Goal: Check status: Check status

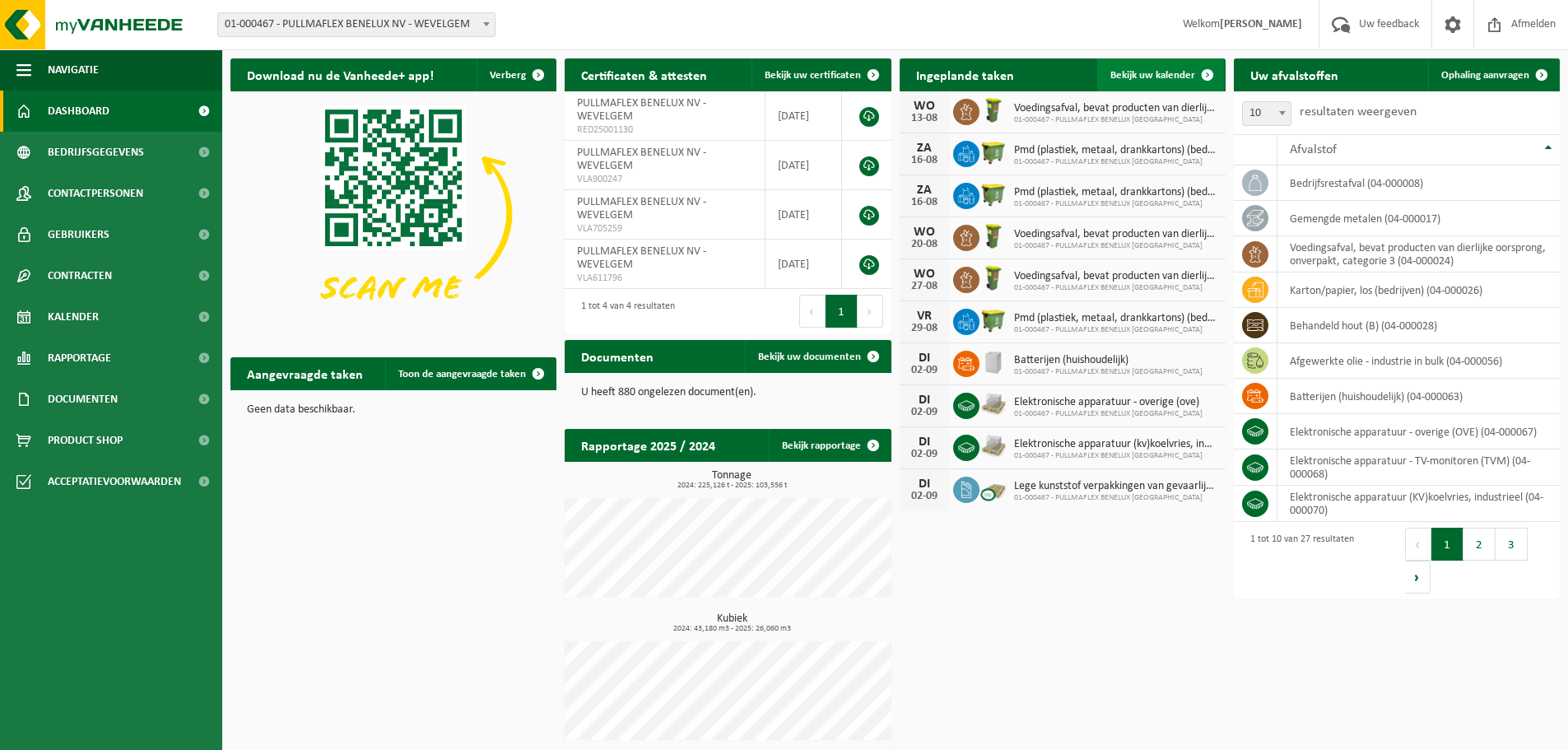
click at [1150, 71] on span "Bekijk uw kalender" at bounding box center [1152, 75] width 85 height 11
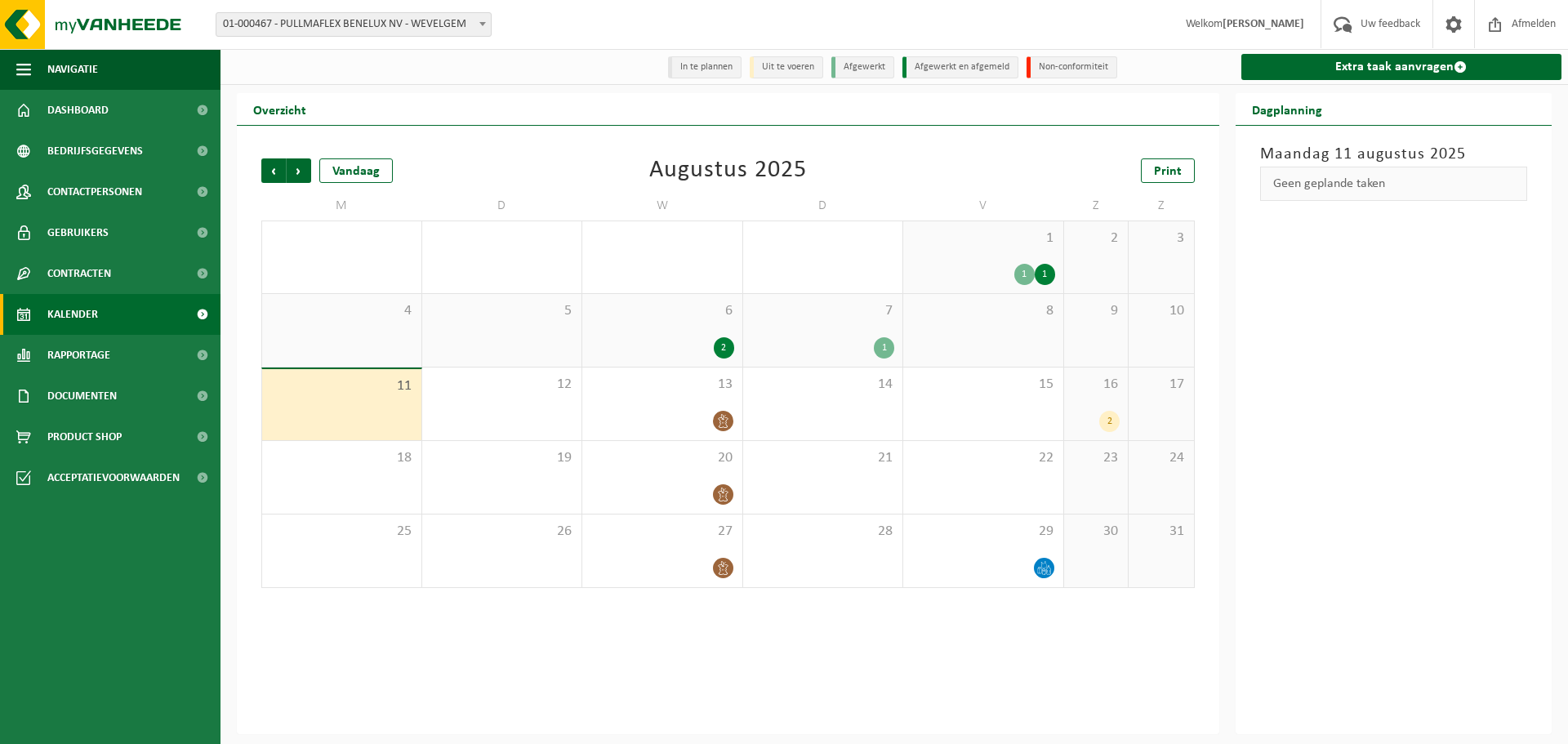
click at [703, 68] on li "In te plannen" at bounding box center [704, 67] width 74 height 22
click at [296, 173] on span "Volgende" at bounding box center [299, 171] width 25 height 25
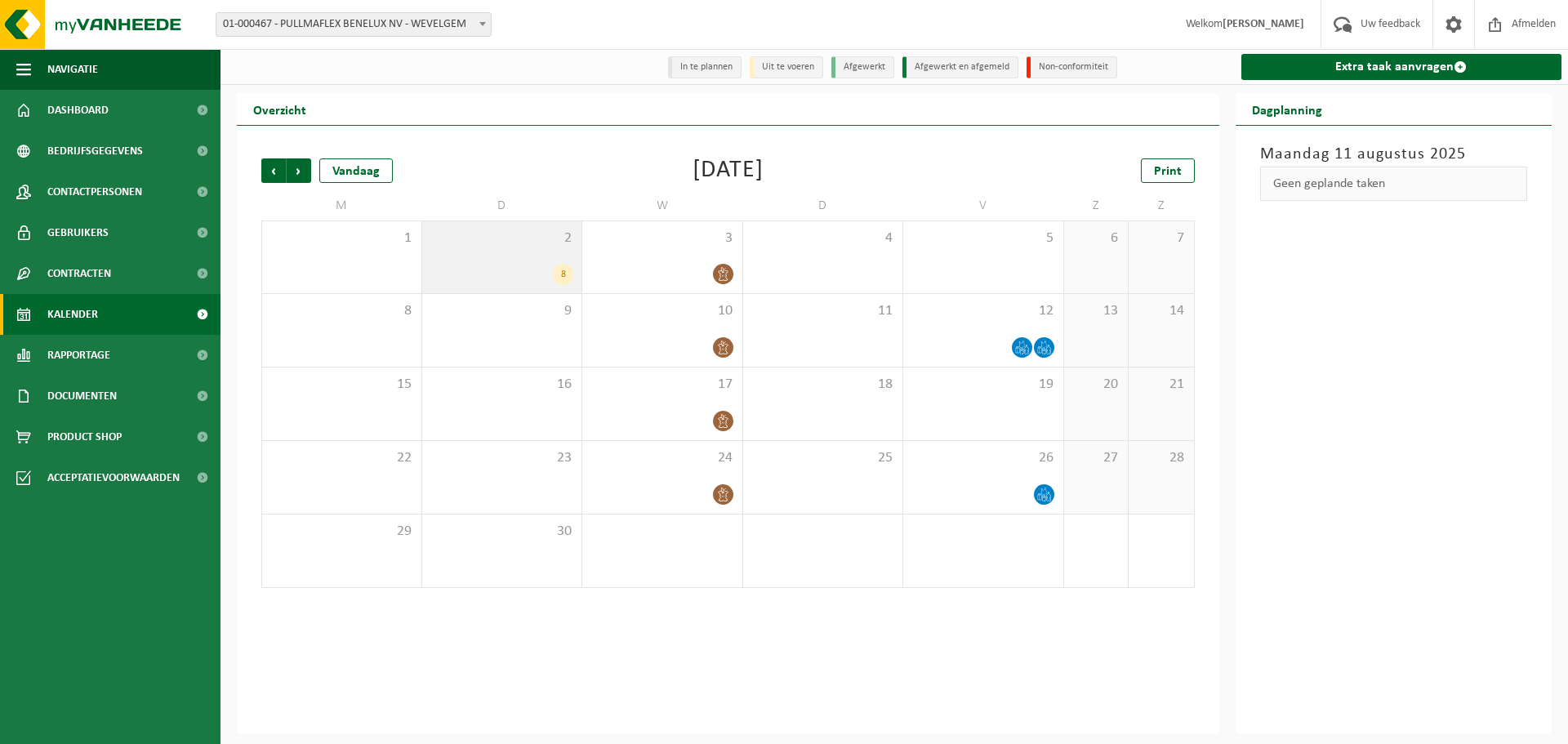
click at [476, 258] on div "2 8" at bounding box center [502, 257] width 160 height 72
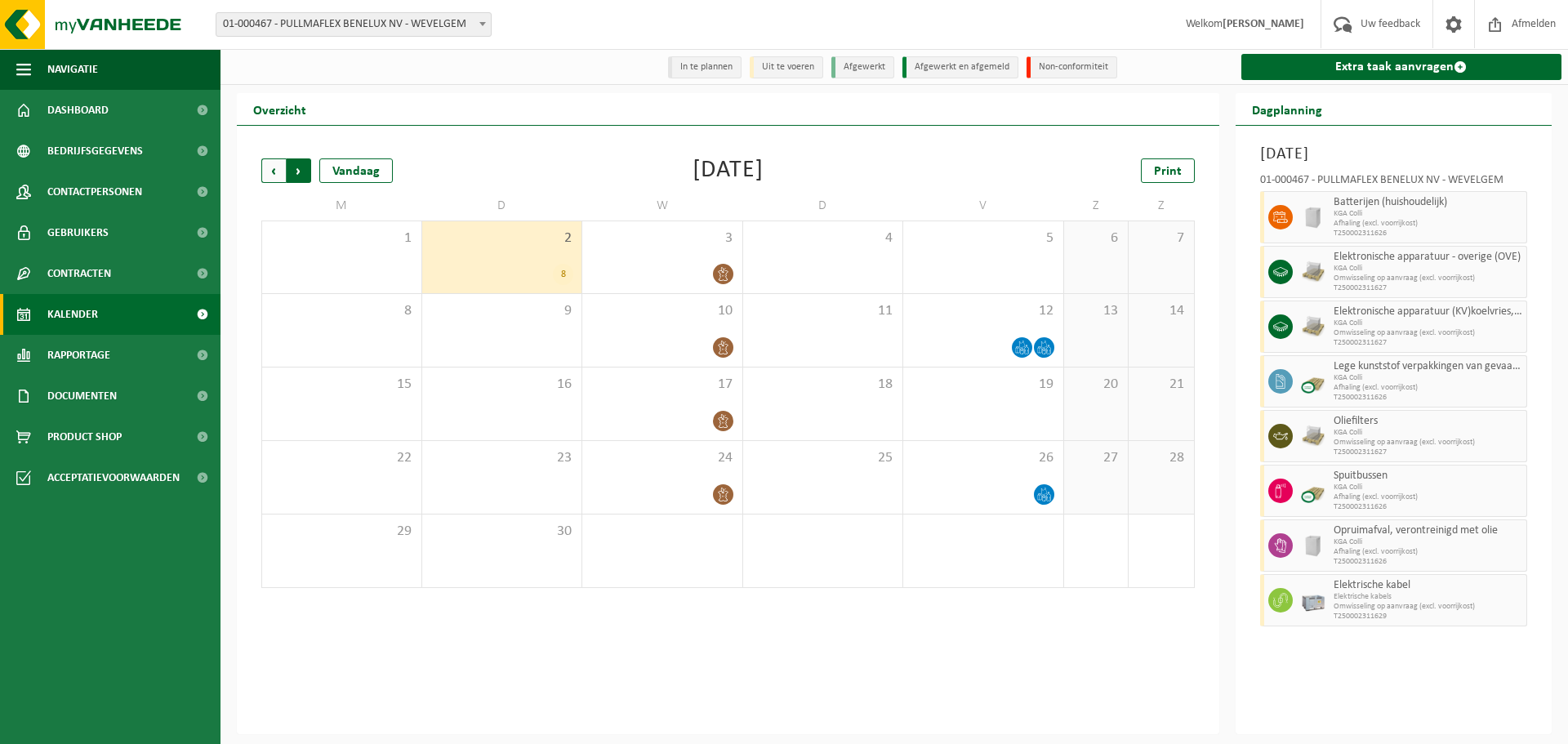
click at [275, 171] on span "Vorige" at bounding box center [274, 171] width 25 height 25
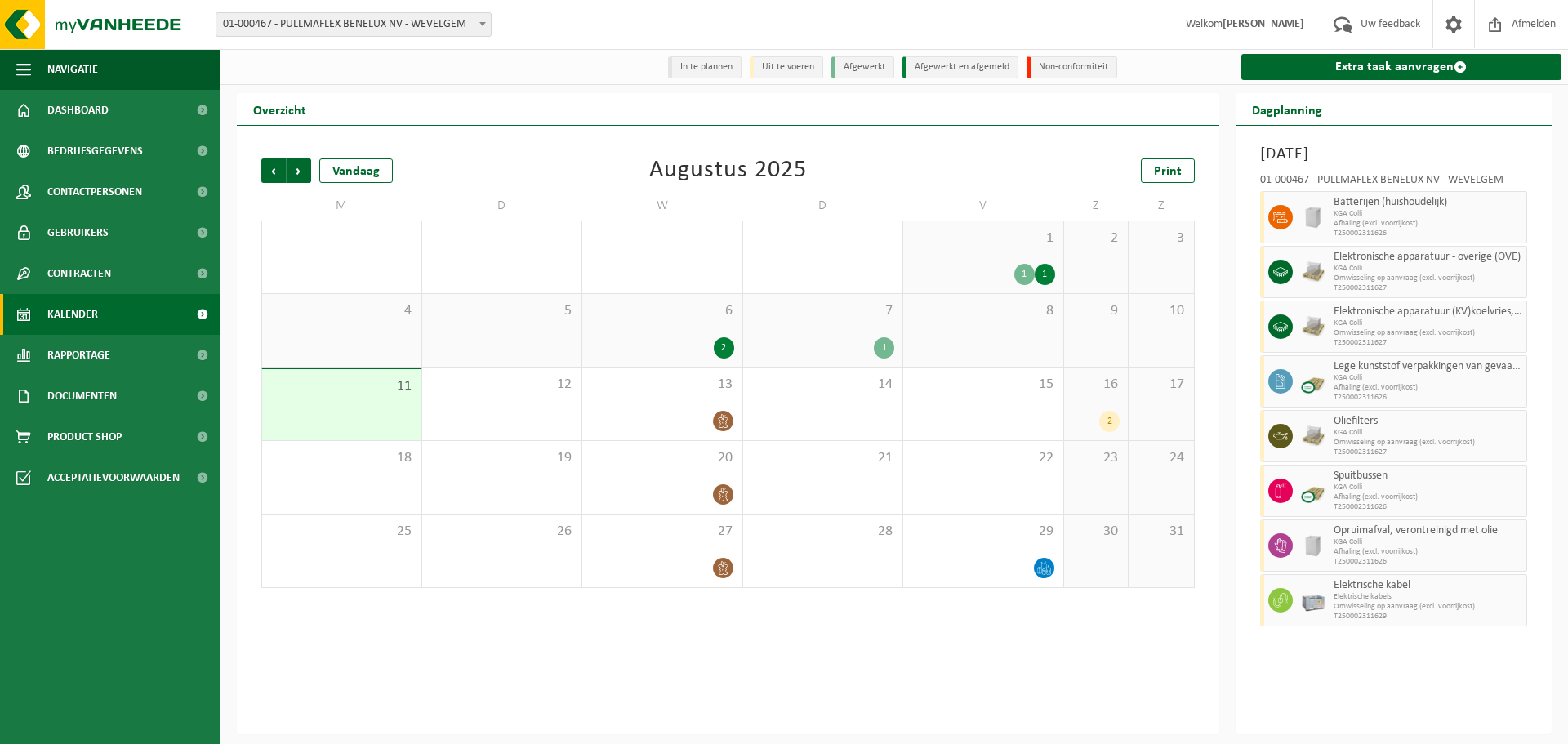
click at [1110, 404] on div "16 2" at bounding box center [1096, 404] width 65 height 73
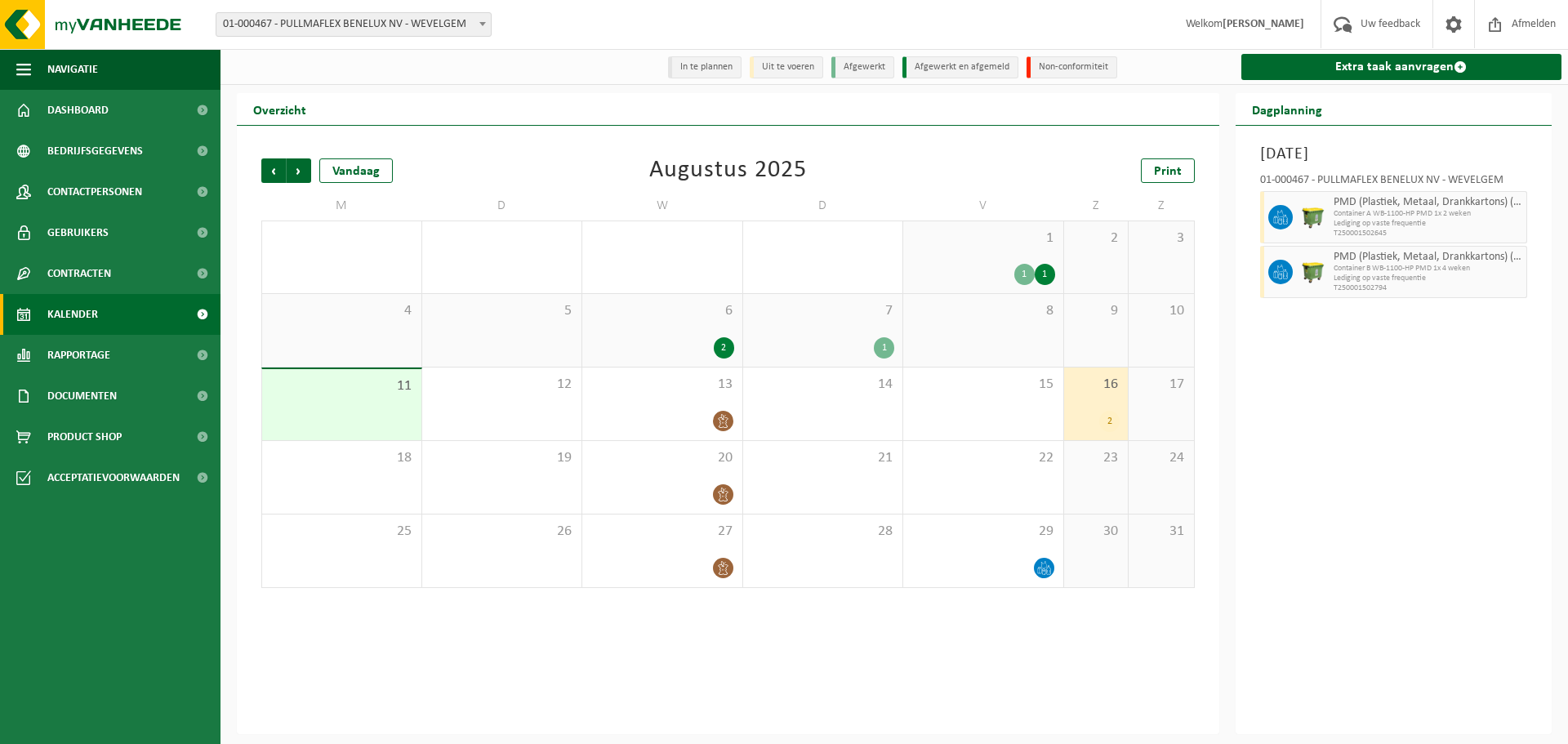
click at [858, 344] on div "1" at bounding box center [823, 348] width 144 height 21
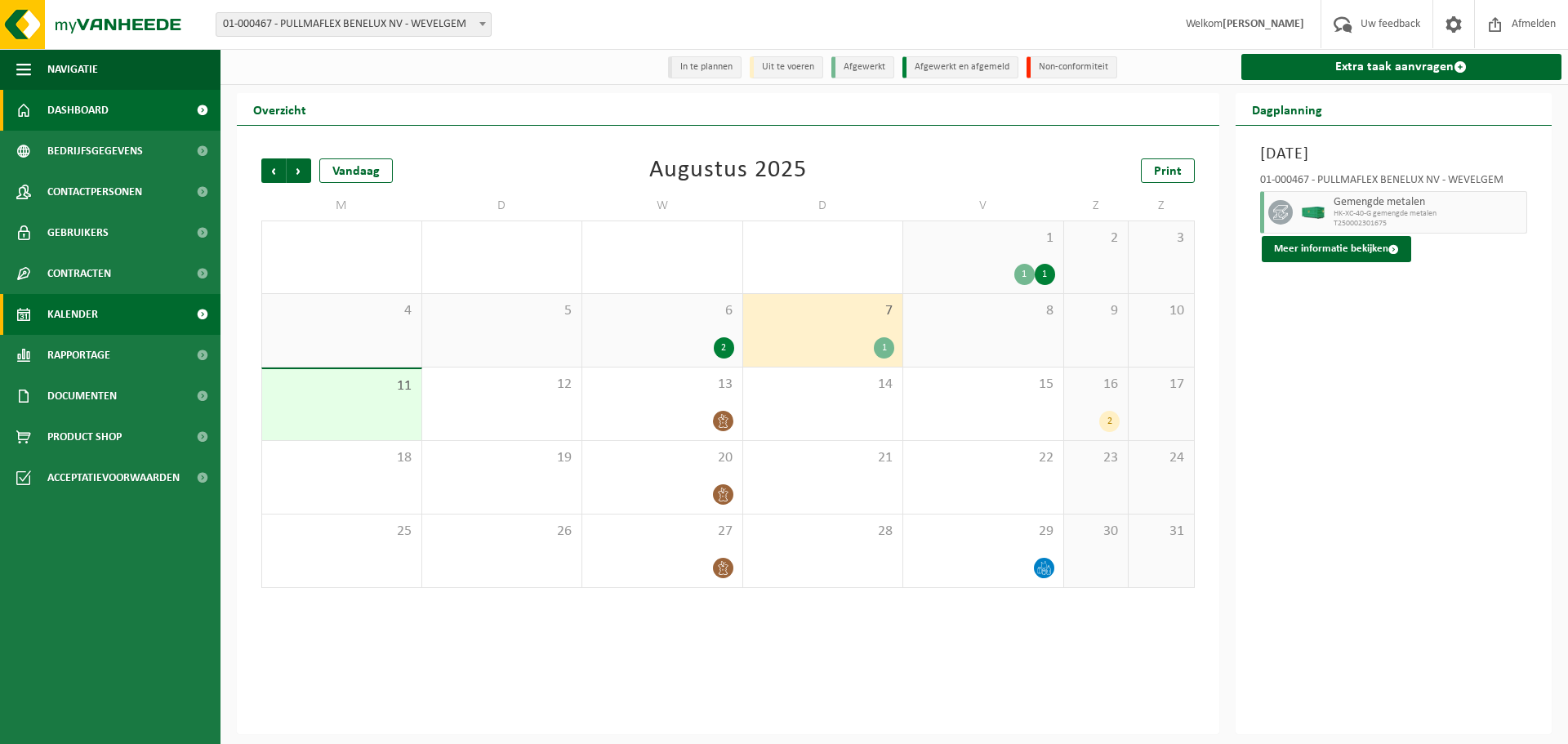
click at [81, 109] on span "Dashboard" at bounding box center [77, 110] width 61 height 41
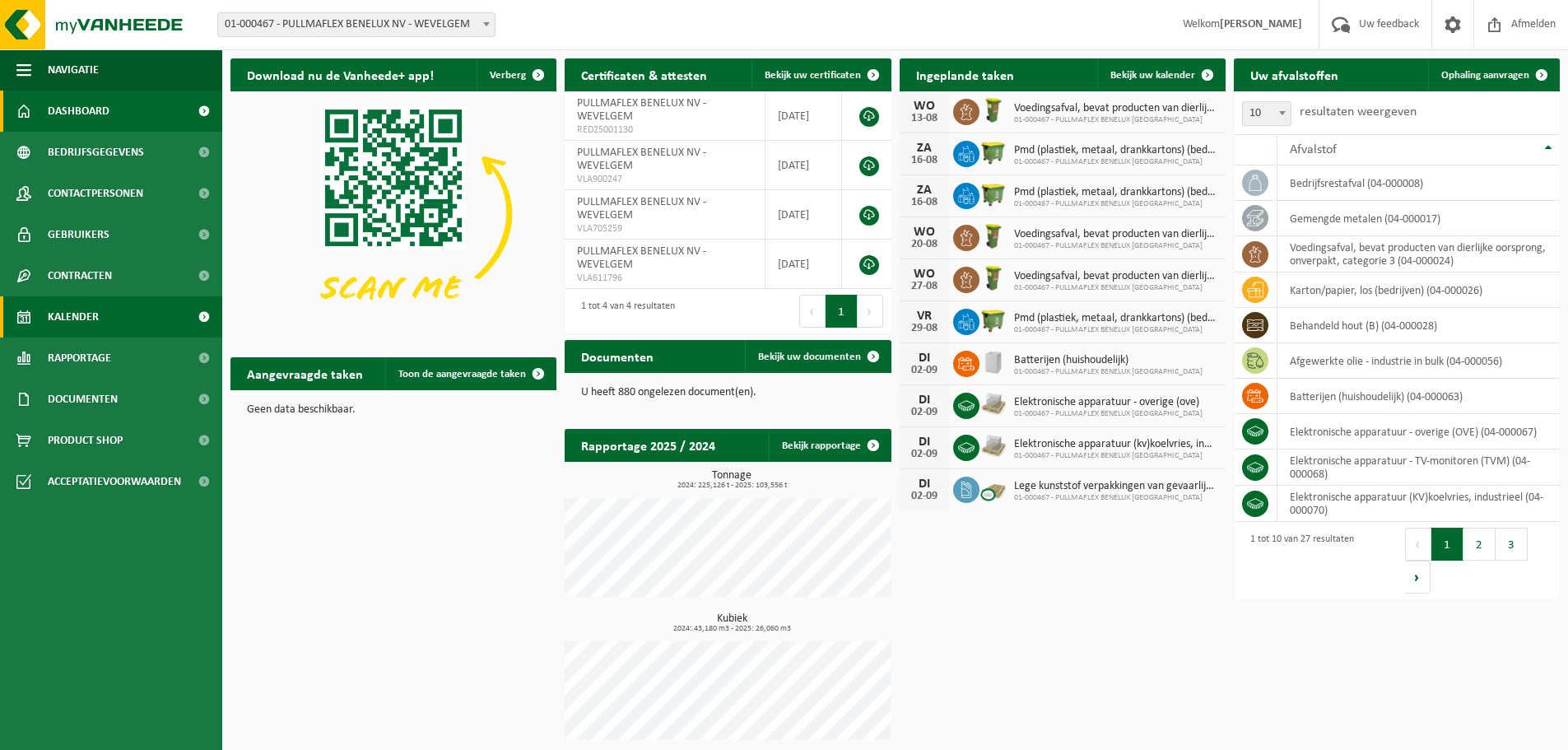
click at [87, 322] on span "Kalender" at bounding box center [72, 317] width 51 height 41
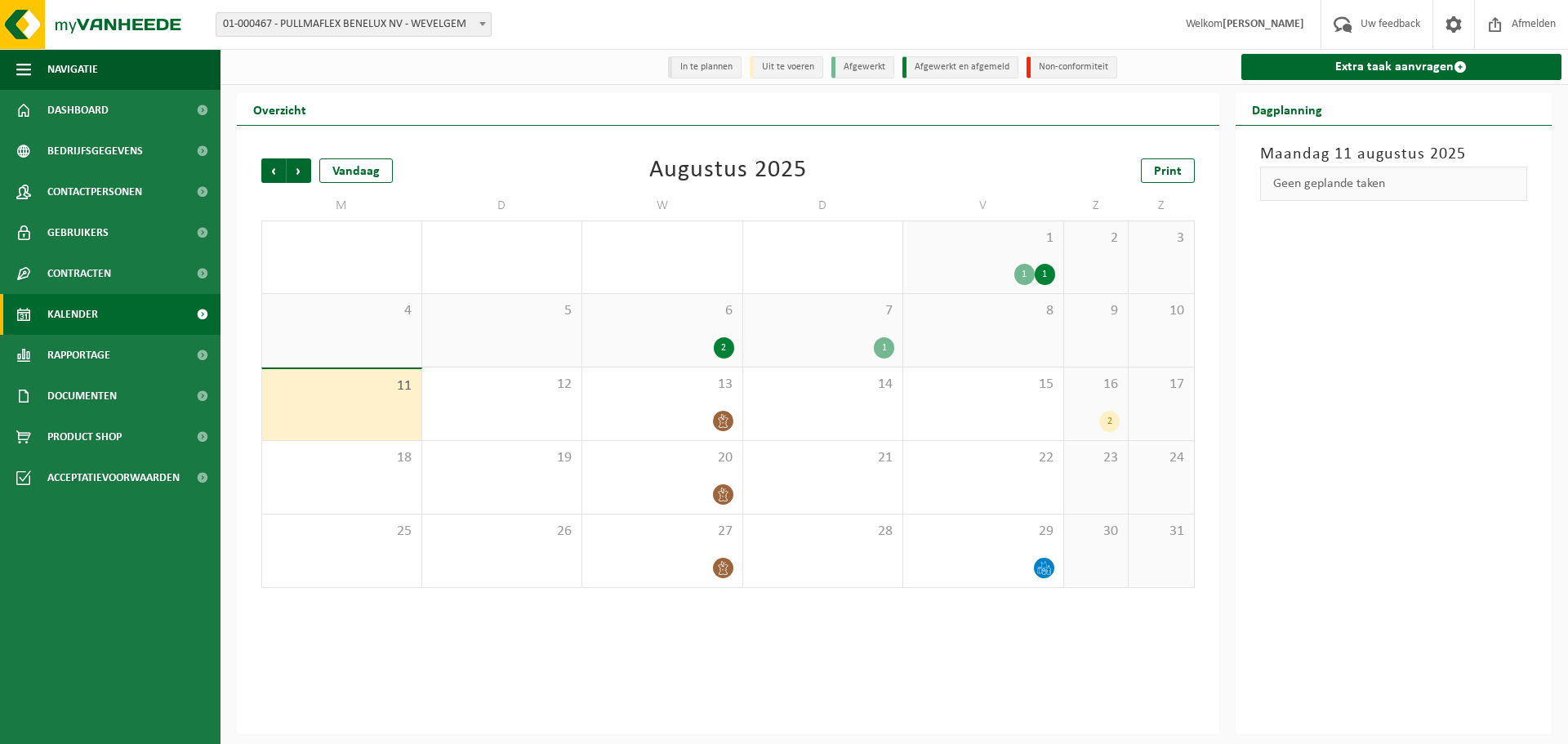
click at [392, 403] on div "11" at bounding box center [342, 405] width 159 height 71
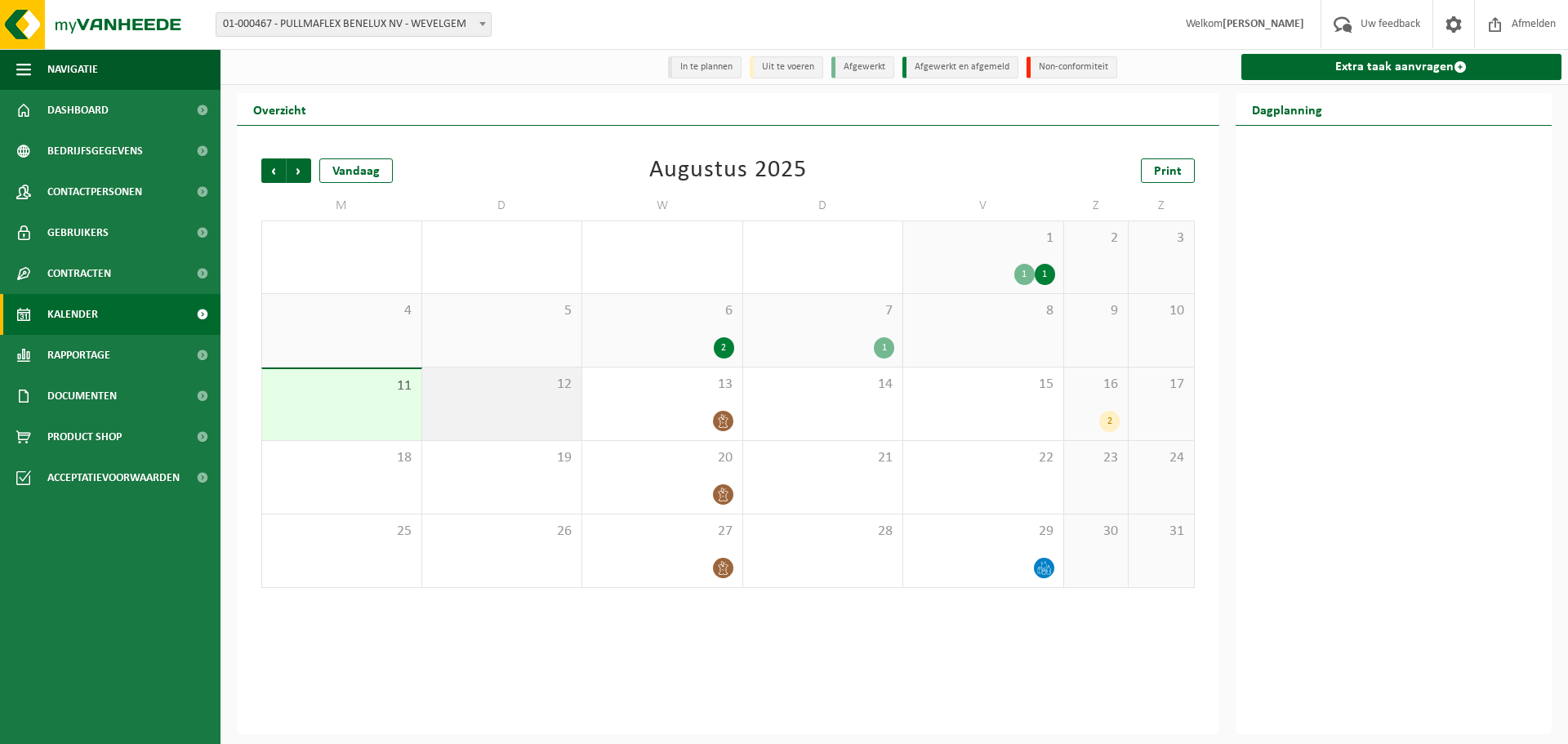
click at [491, 404] on div "12" at bounding box center [502, 404] width 160 height 73
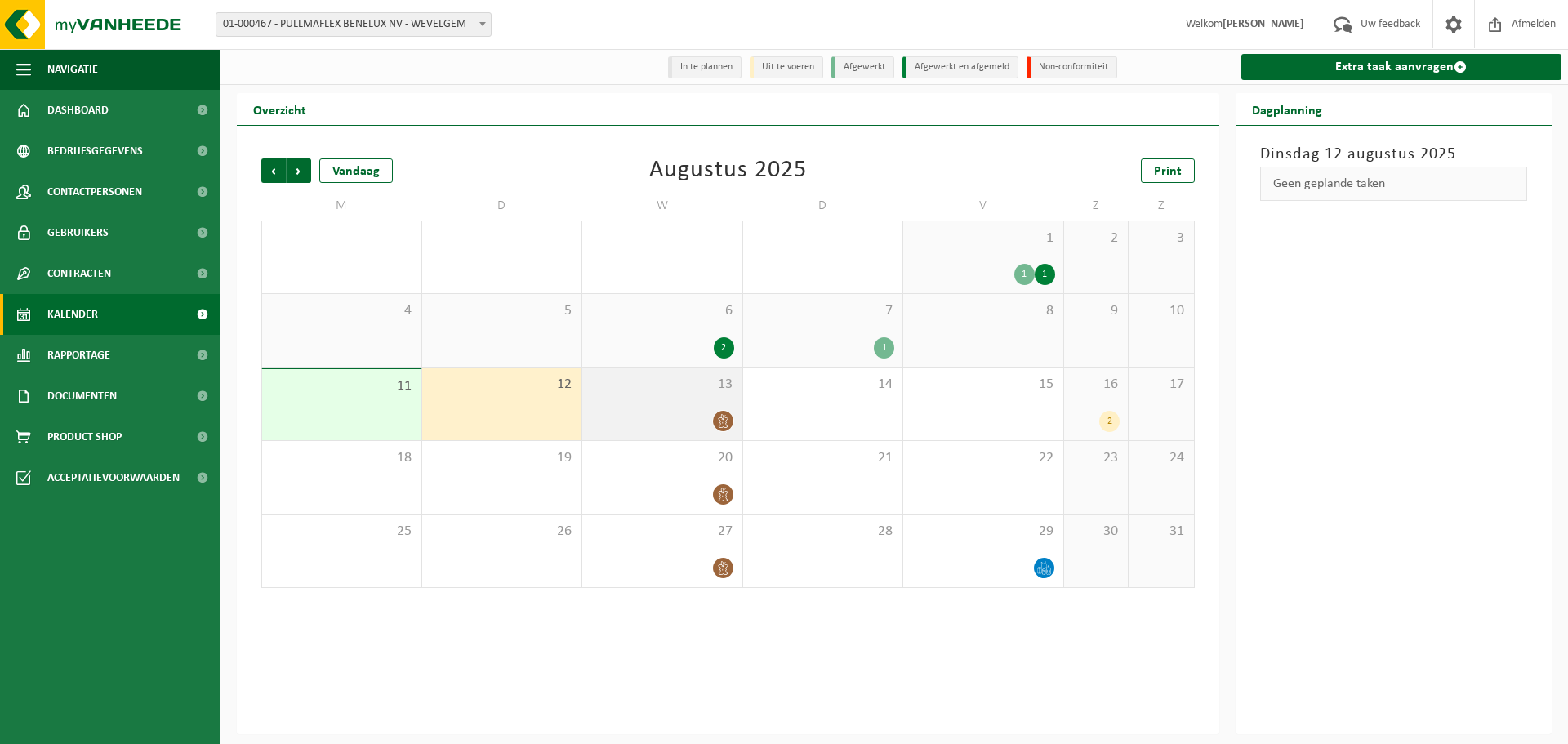
click at [629, 402] on div "13" at bounding box center [662, 404] width 160 height 73
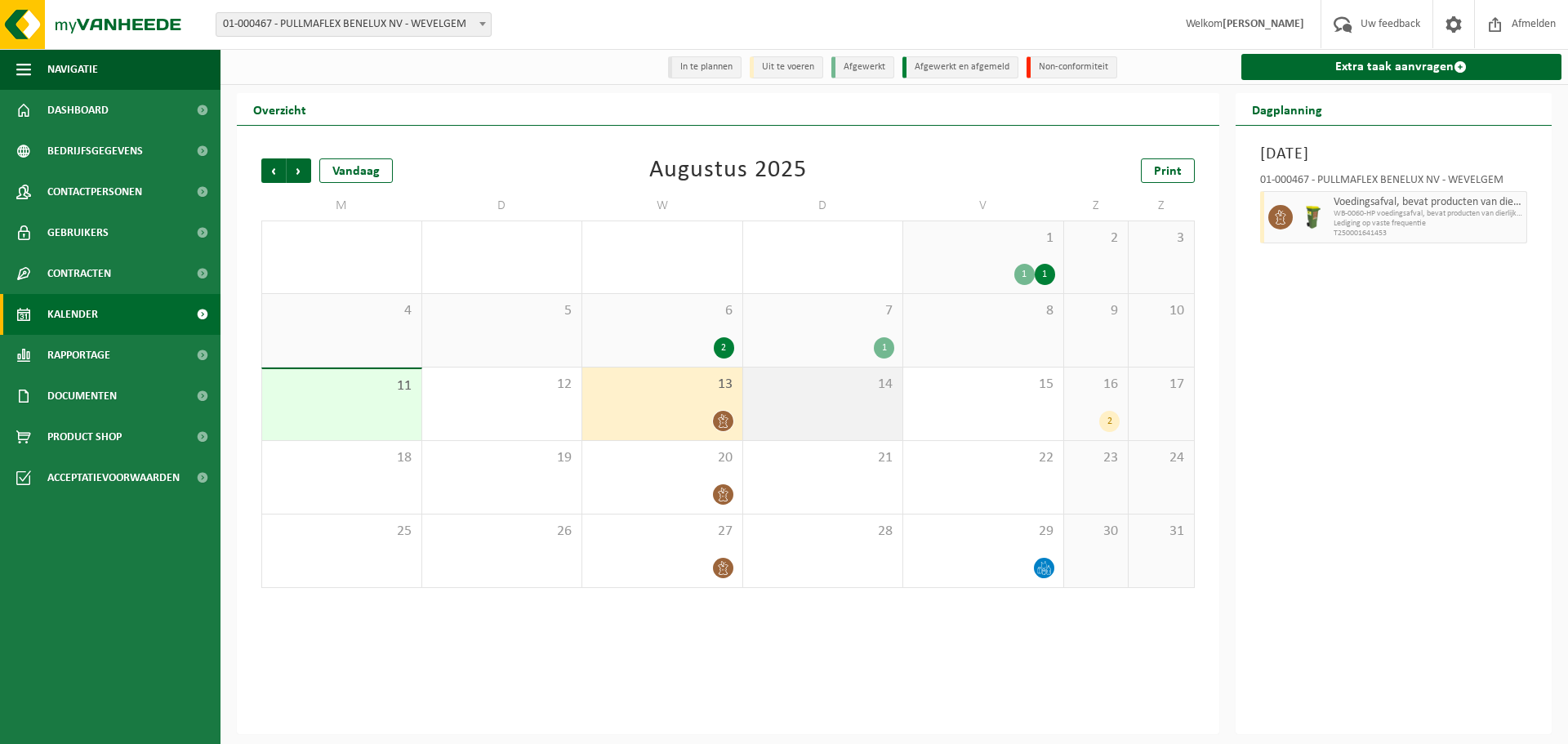
click at [781, 402] on div "14" at bounding box center [823, 404] width 160 height 73
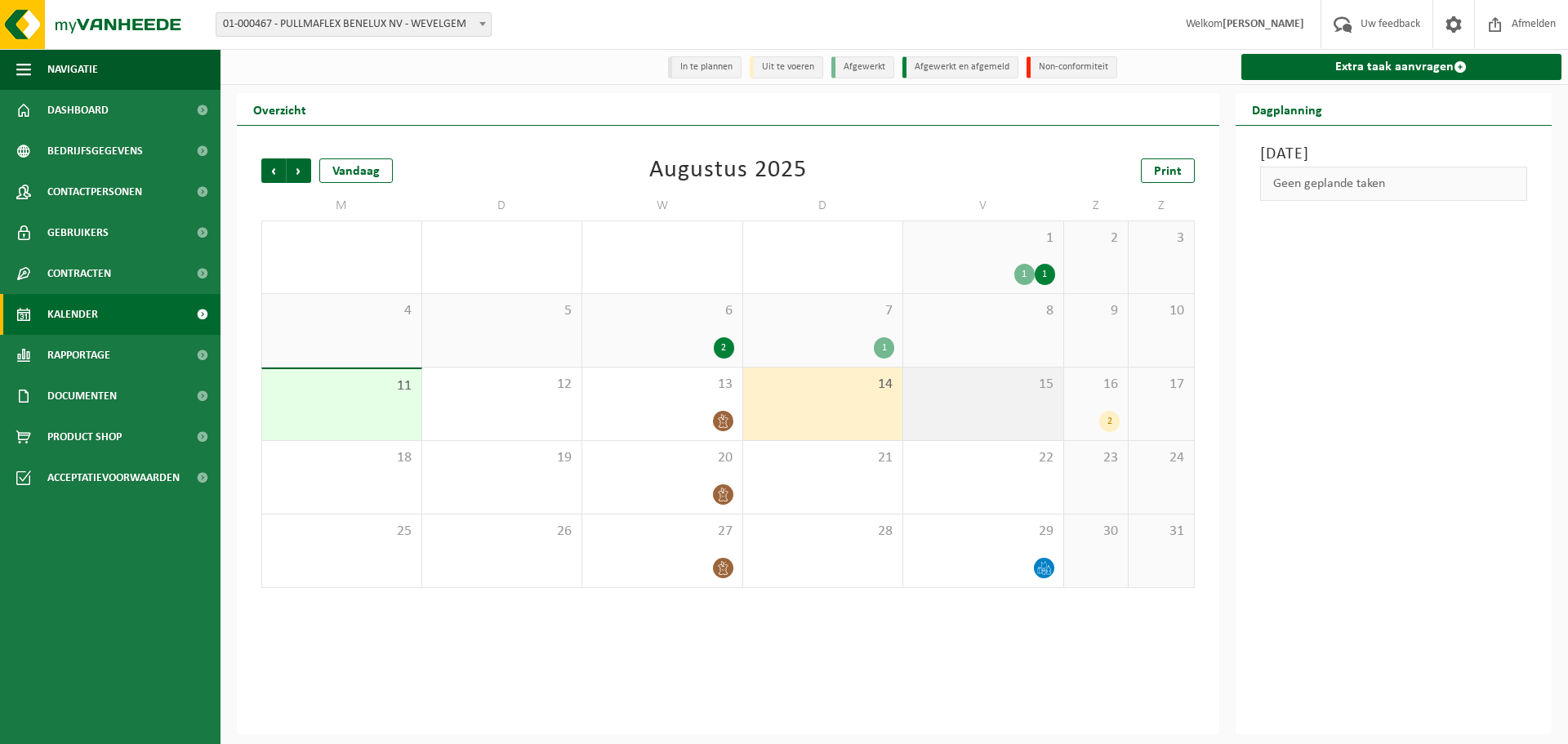
click at [949, 410] on div "15" at bounding box center [983, 404] width 160 height 73
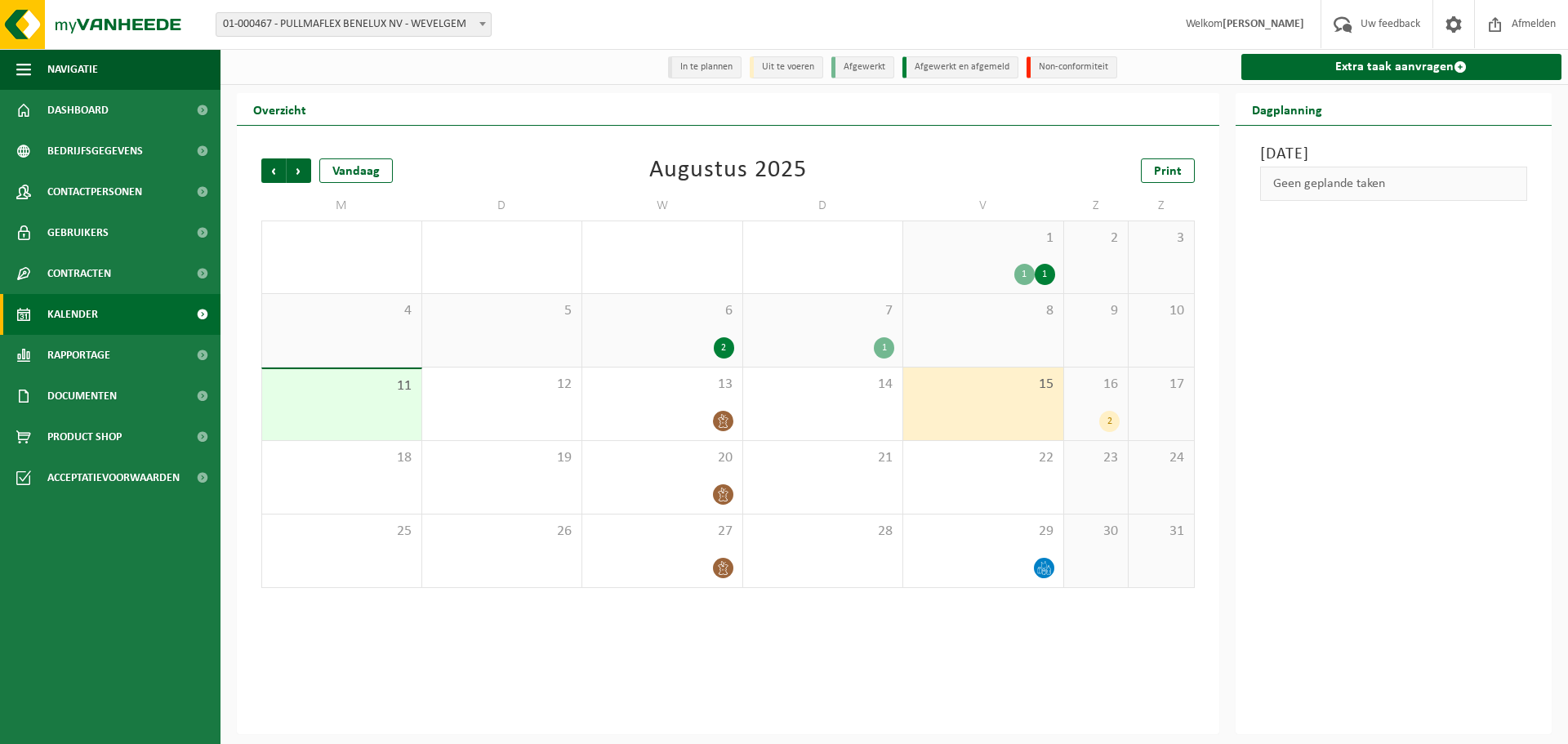
click at [812, 336] on div "7 1" at bounding box center [823, 330] width 160 height 73
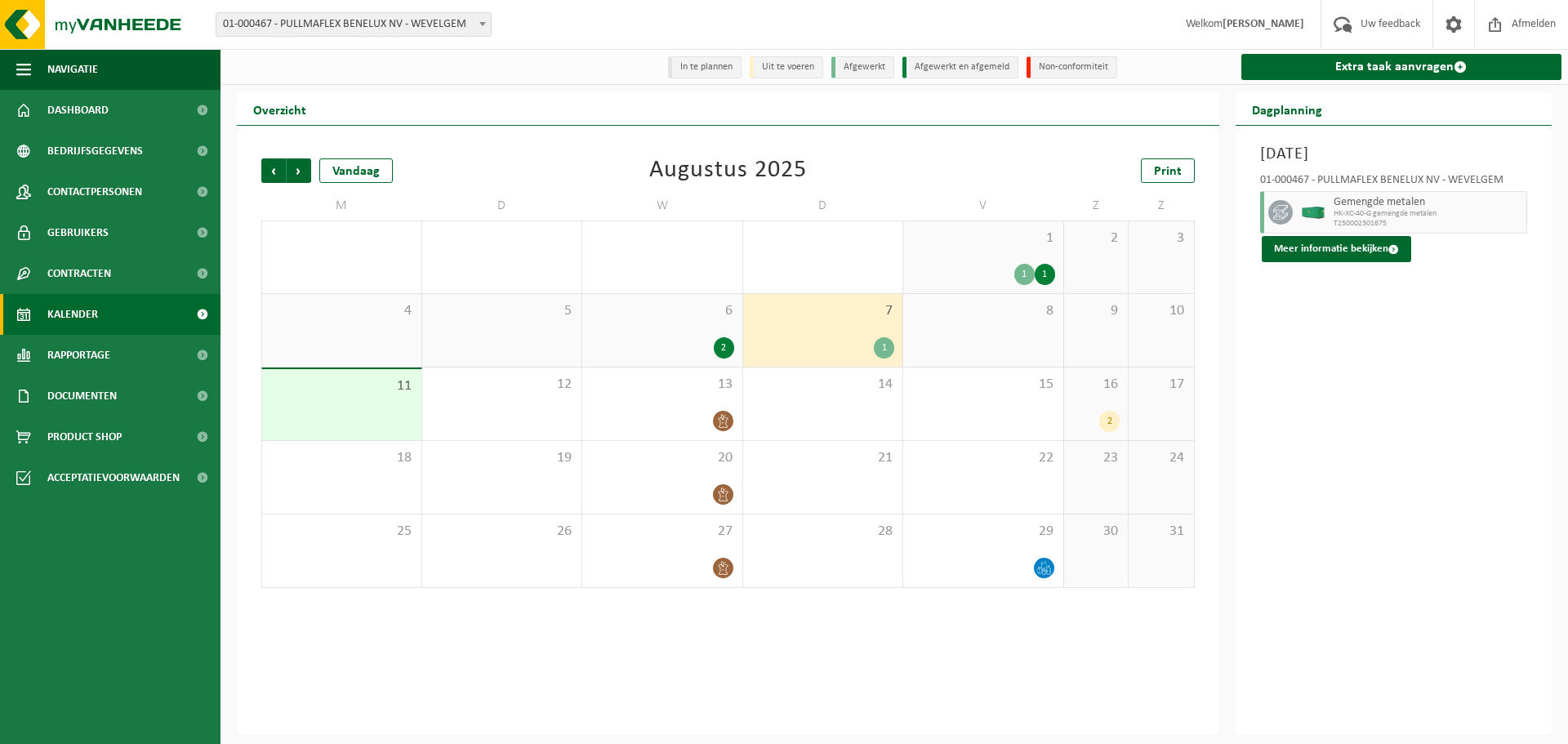
click at [1103, 409] on div "16 2" at bounding box center [1096, 404] width 65 height 73
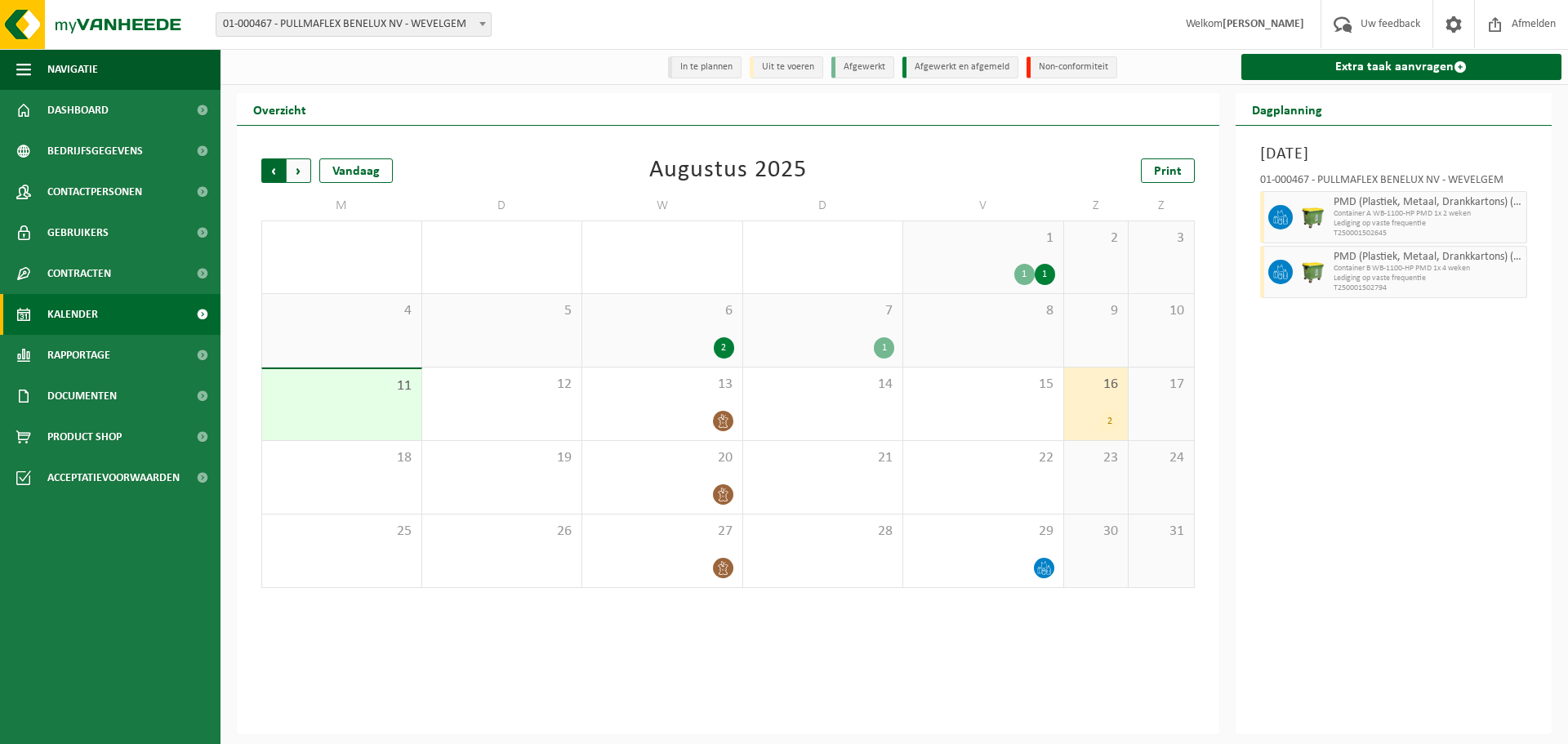
click at [295, 169] on span "Volgende" at bounding box center [299, 171] width 25 height 25
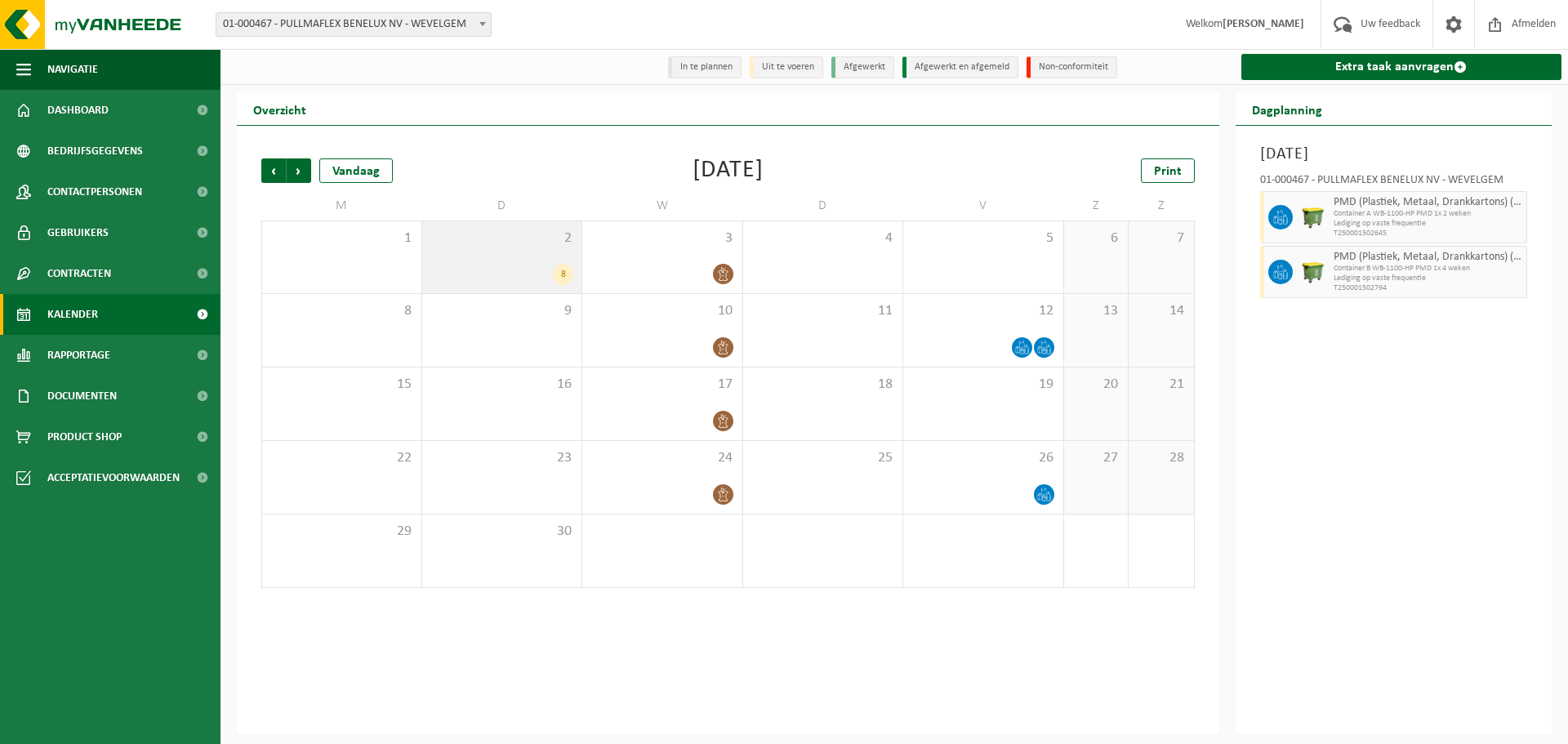
click at [539, 251] on div "2 8" at bounding box center [502, 257] width 160 height 72
